Goal: Information Seeking & Learning: Learn about a topic

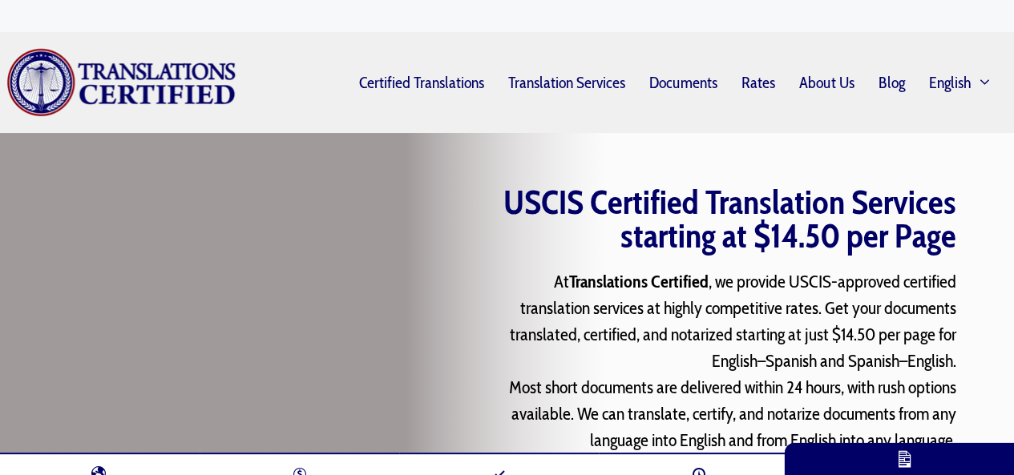
click at [292, 63] on div "Menu Certified Translations Translation Services Documents Rates About Us Blog …" at bounding box center [622, 83] width 772 height 40
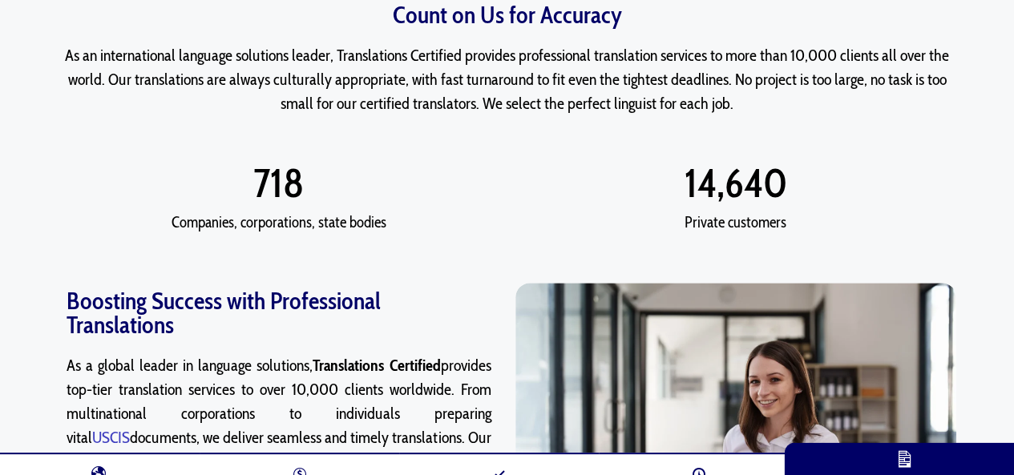
scroll to position [802, 0]
